Goal: Task Accomplishment & Management: Manage account settings

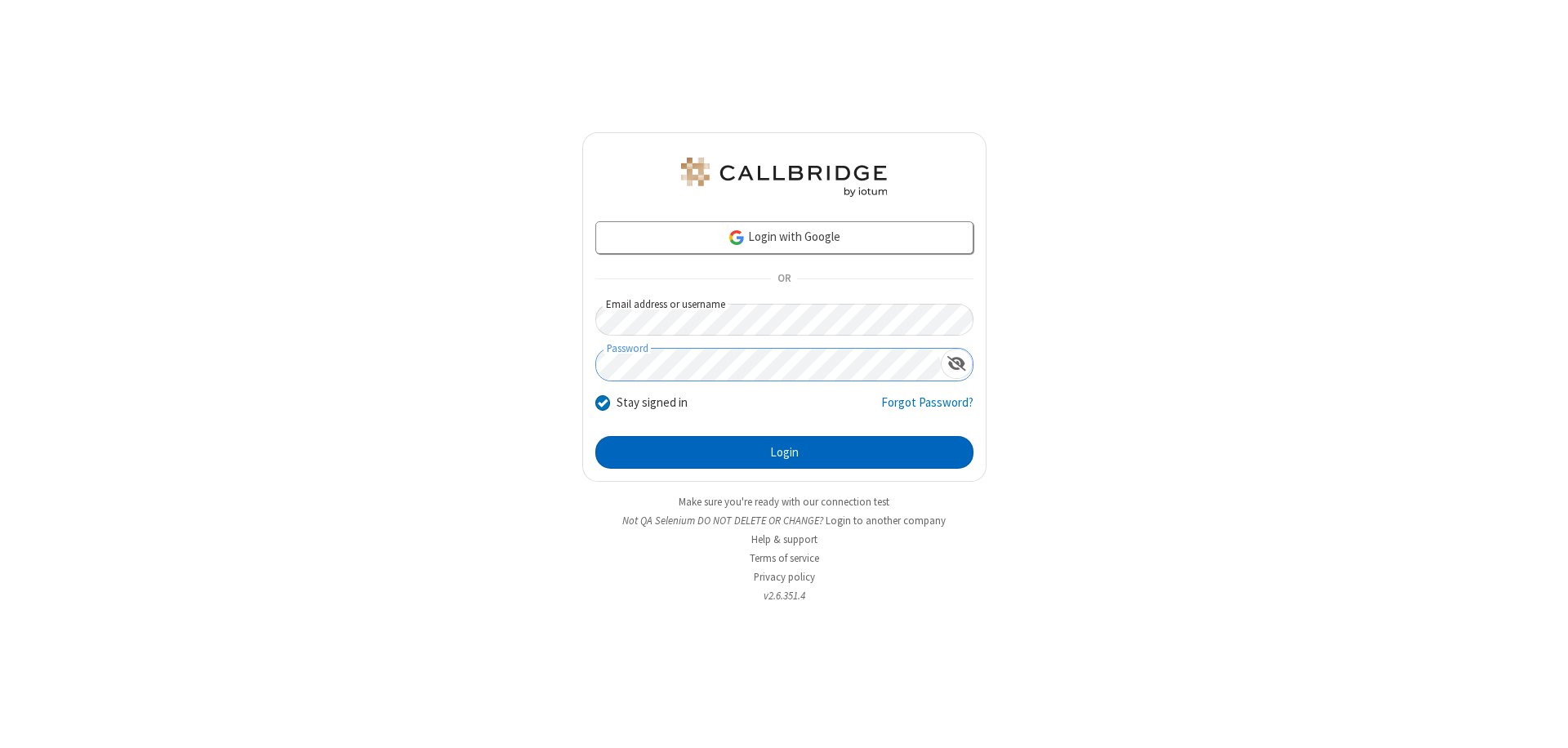
click at [784, 452] on button "Login" at bounding box center [784, 452] width 378 height 33
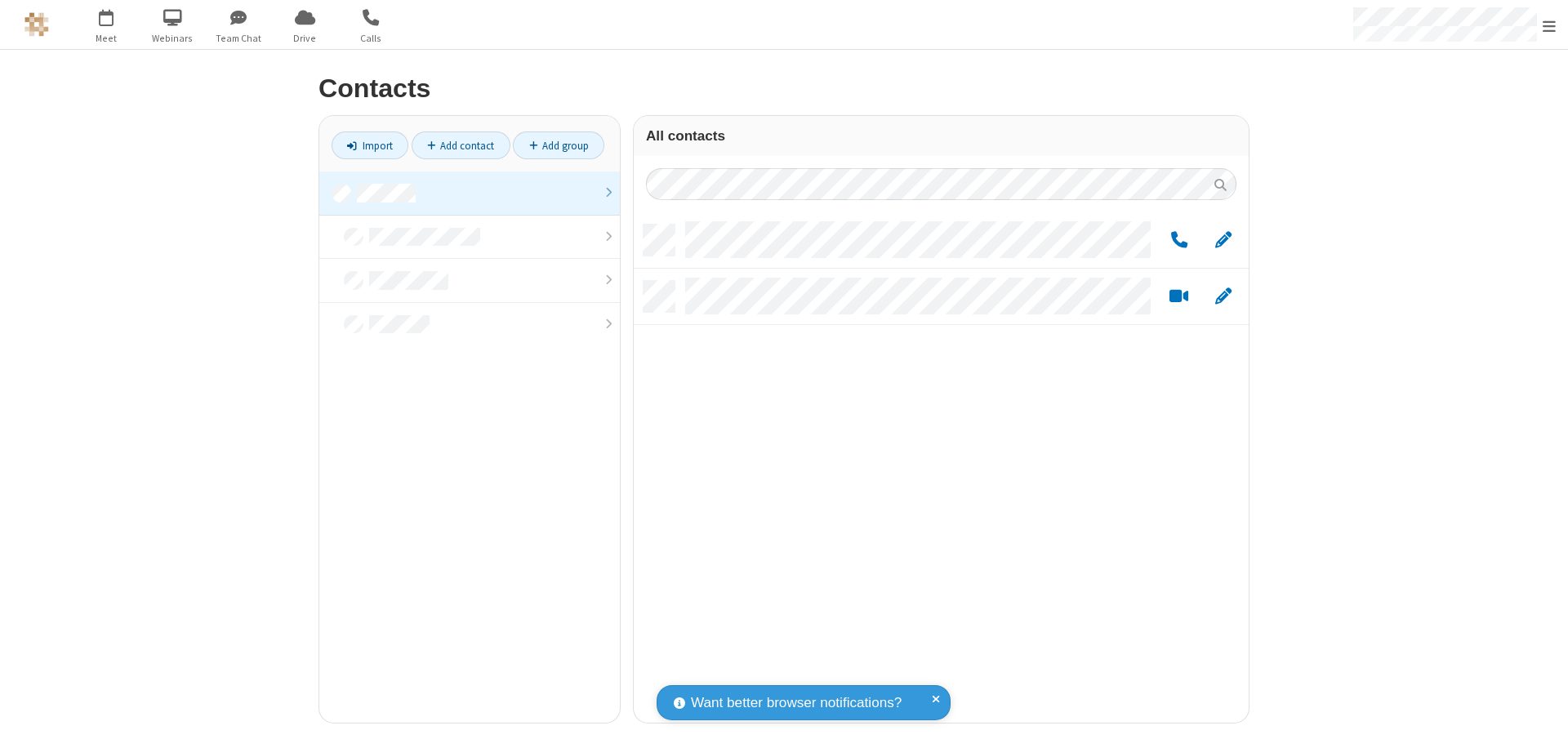
scroll to position [498, 603]
click at [470, 192] on link at bounding box center [469, 193] width 301 height 44
click at [1224, 240] on span "Edit" at bounding box center [1223, 240] width 16 height 20
